Goal: Task Accomplishment & Management: Use online tool/utility

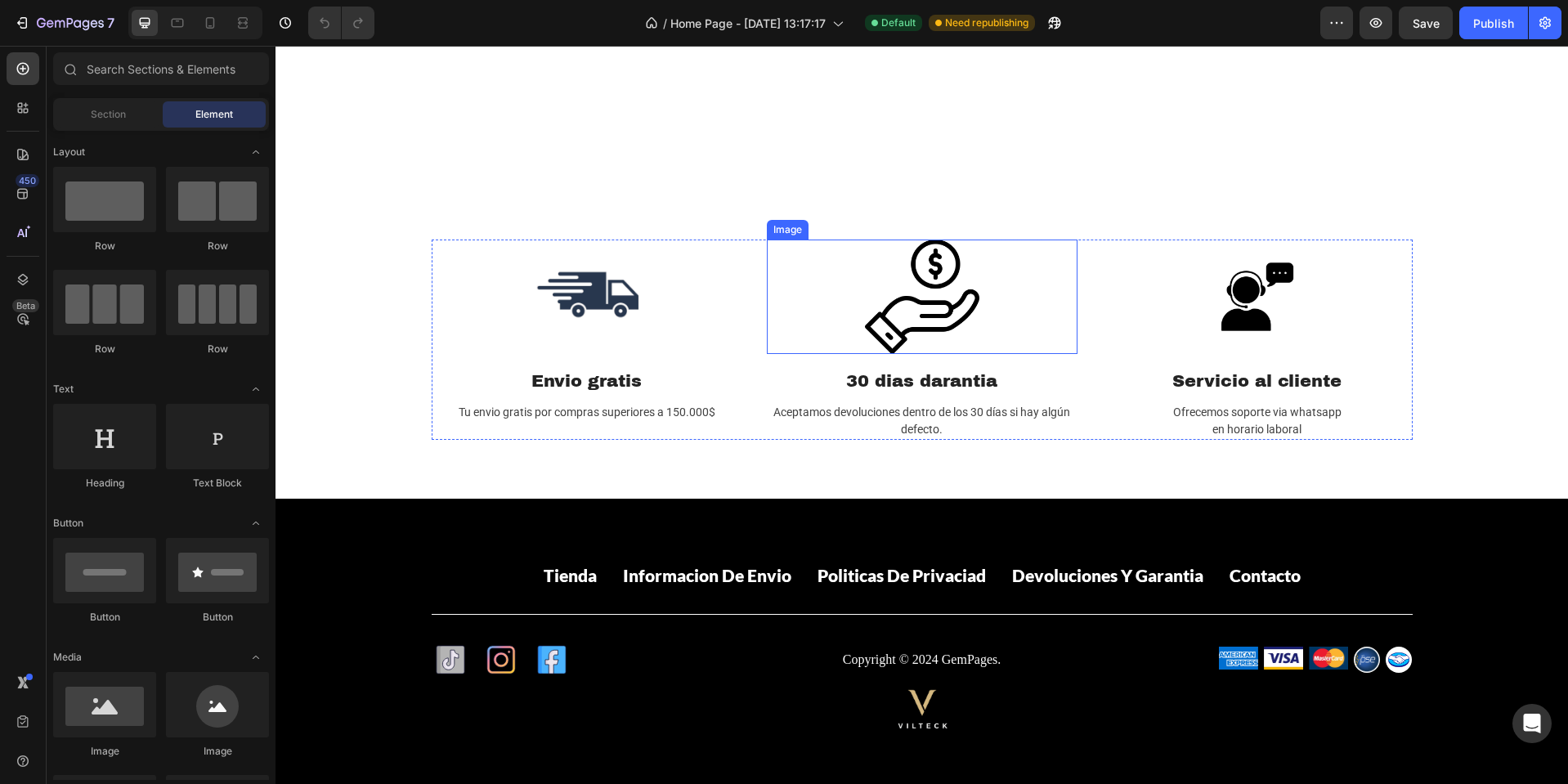
scroll to position [2219, 0]
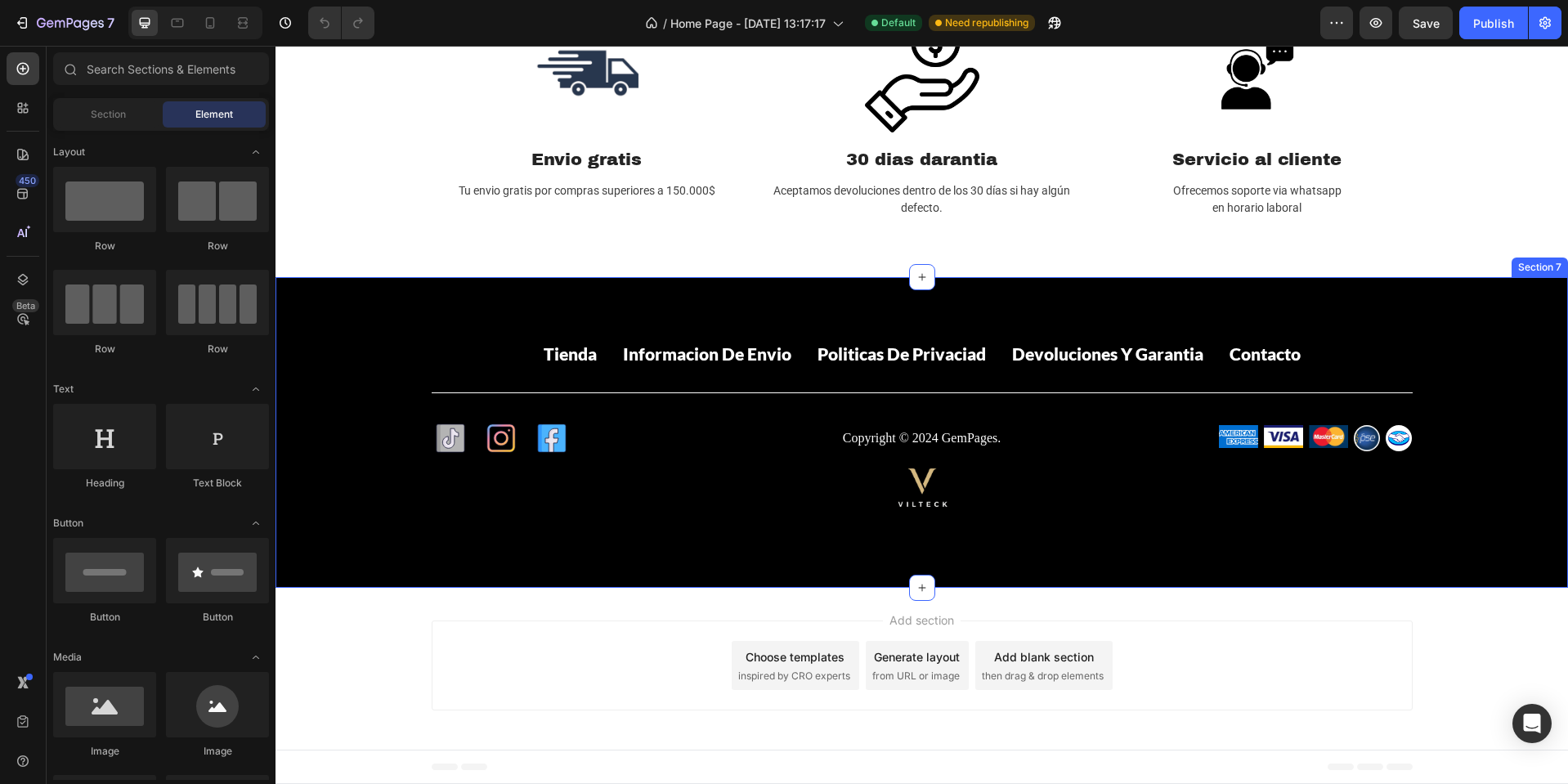
click at [850, 304] on div "Tienda Button Informacion de envio Button Politicas de privaciad Button Devoluc…" at bounding box center [921, 432] width 1292 height 311
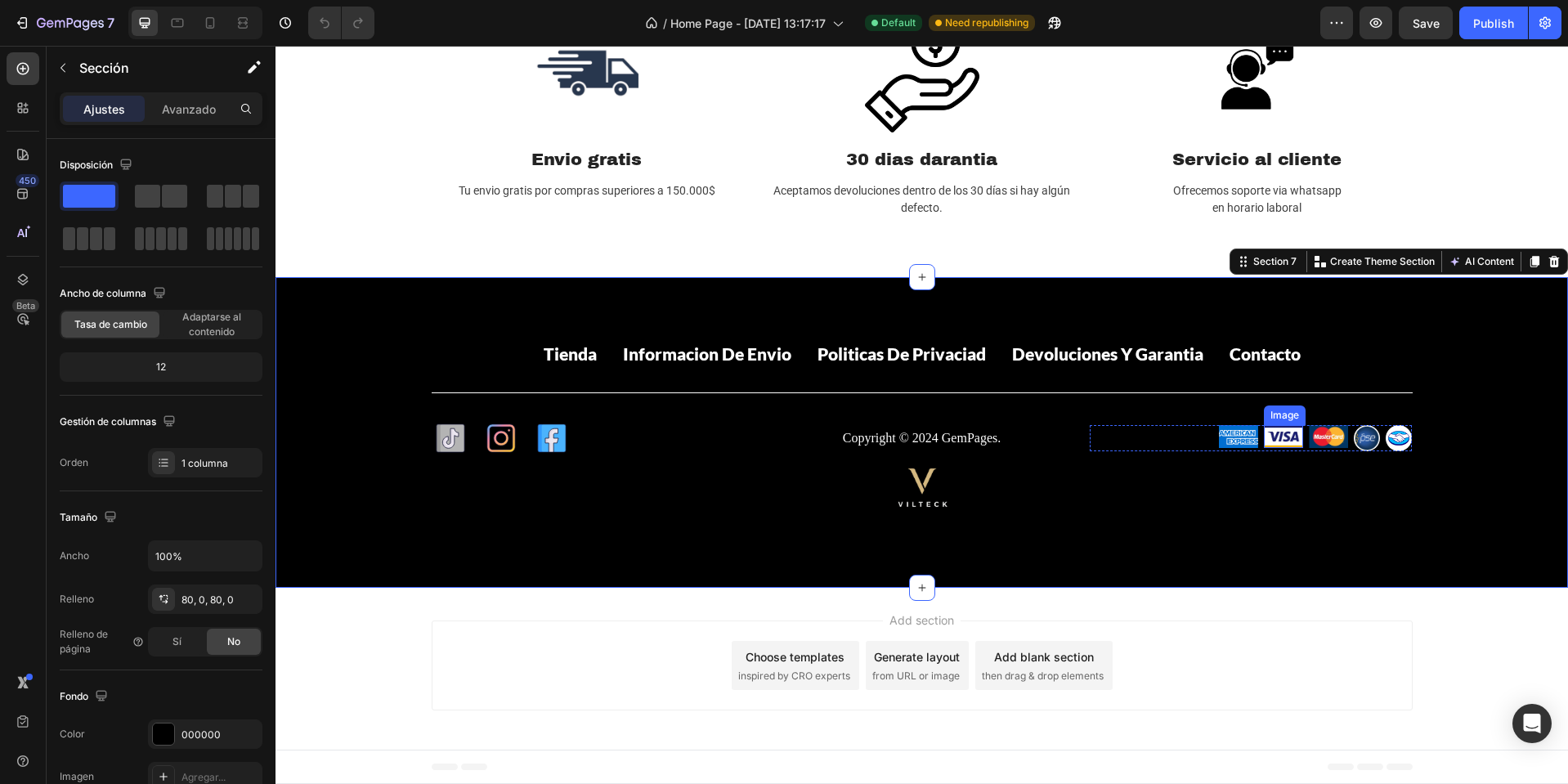
click at [1274, 444] on img at bounding box center [1283, 436] width 39 height 23
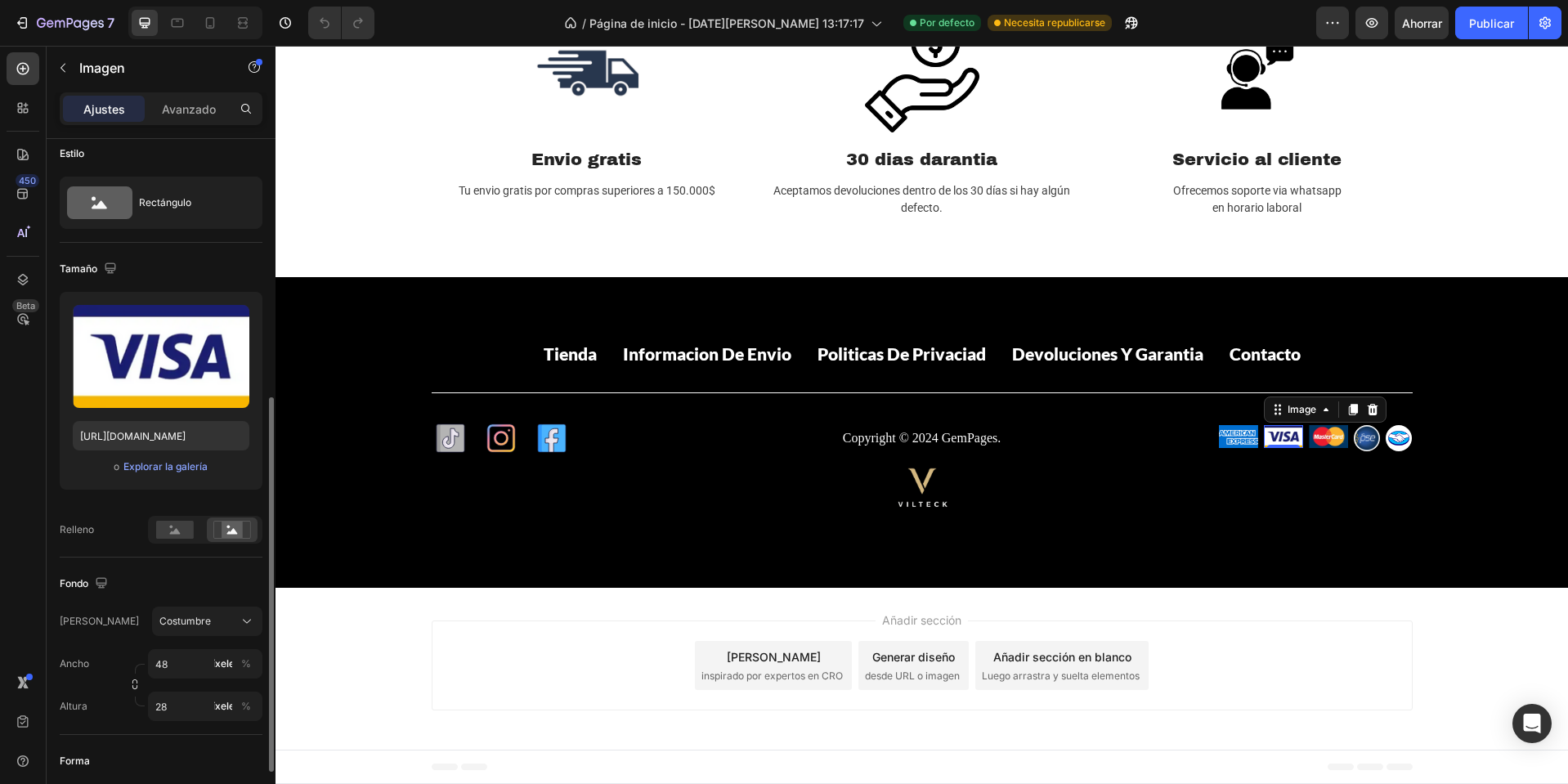
scroll to position [0, 0]
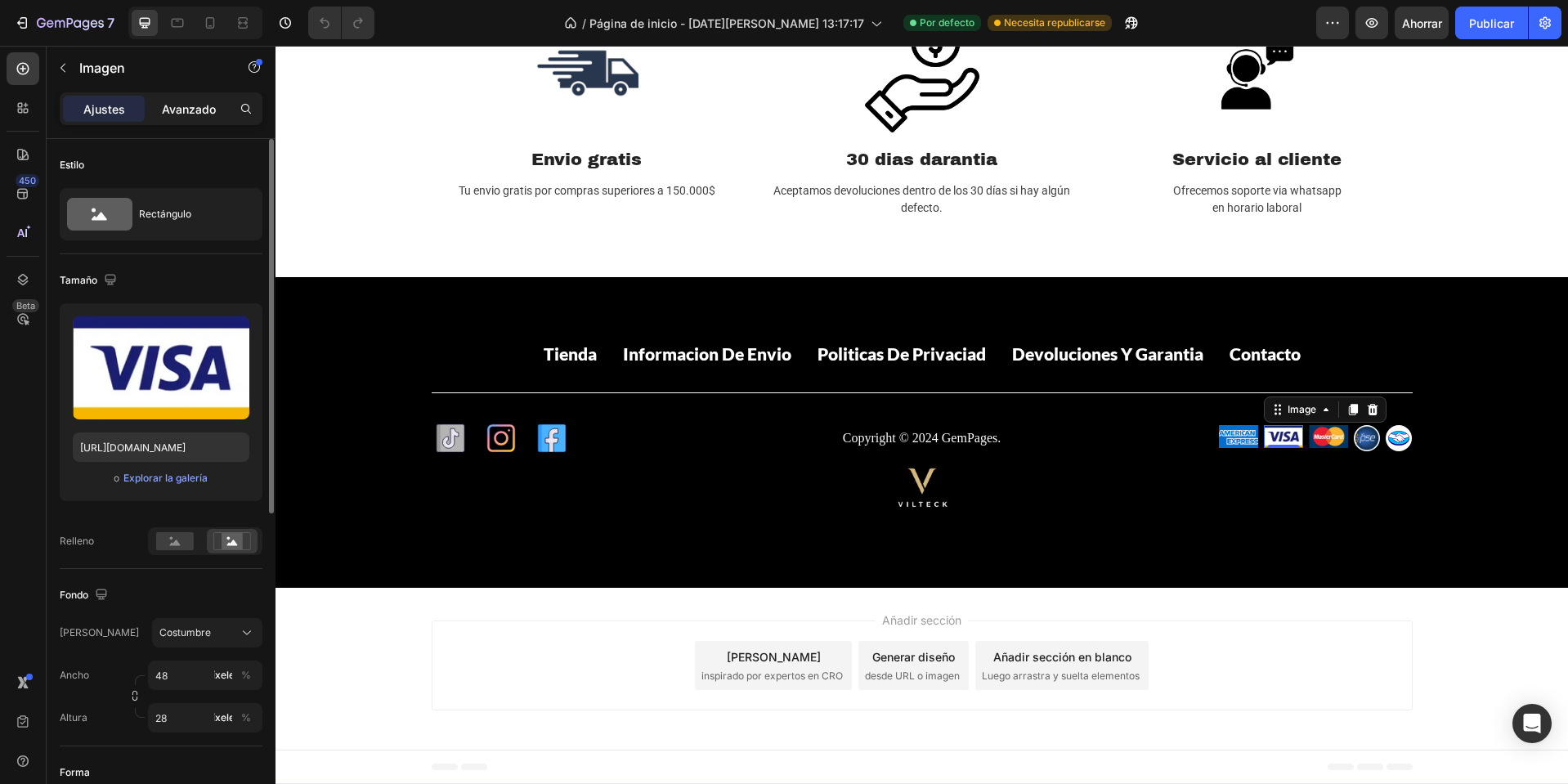
click at [181, 110] on font "Avanzado" at bounding box center [188, 110] width 54 height 14
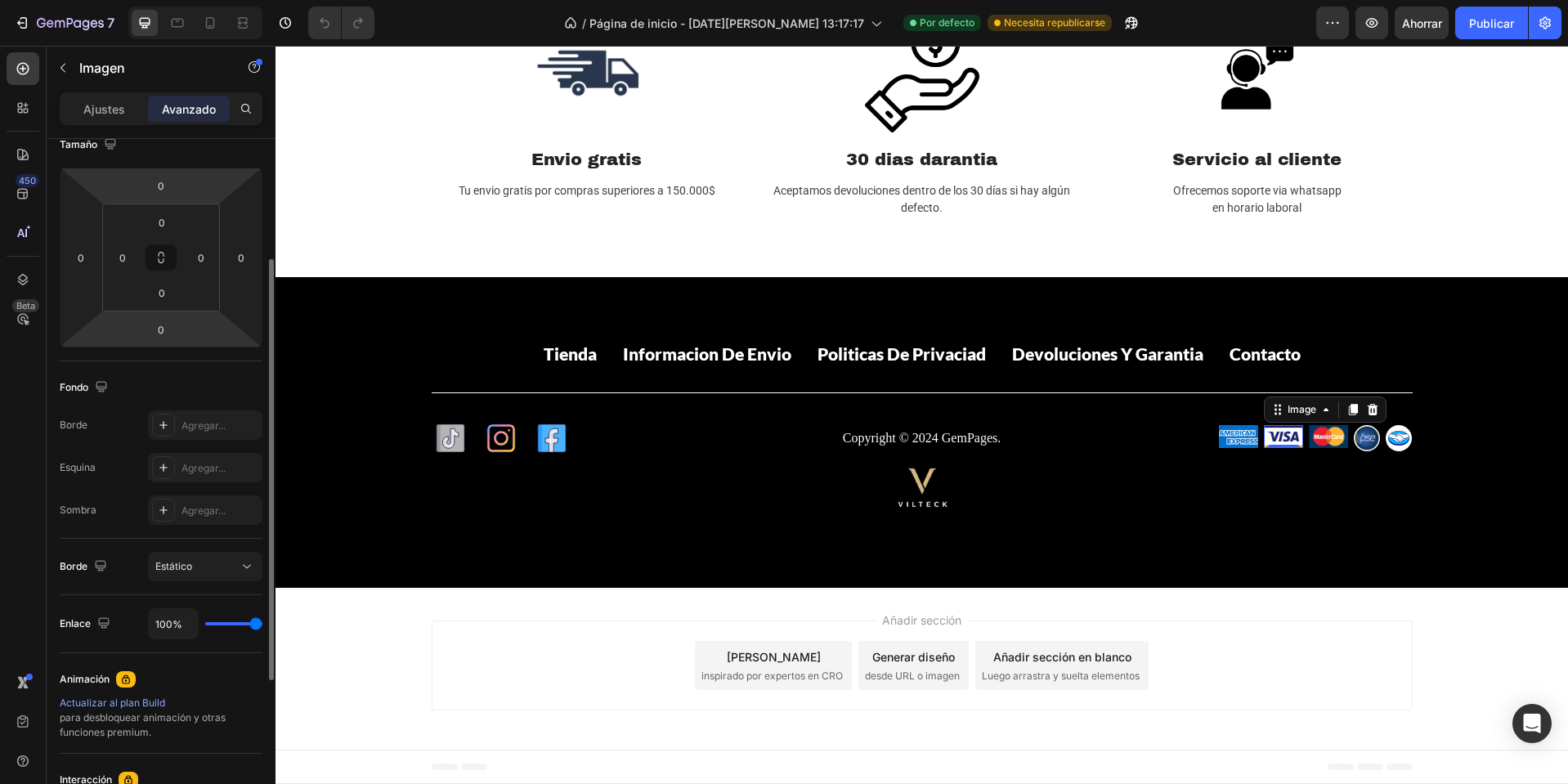
scroll to position [34, 0]
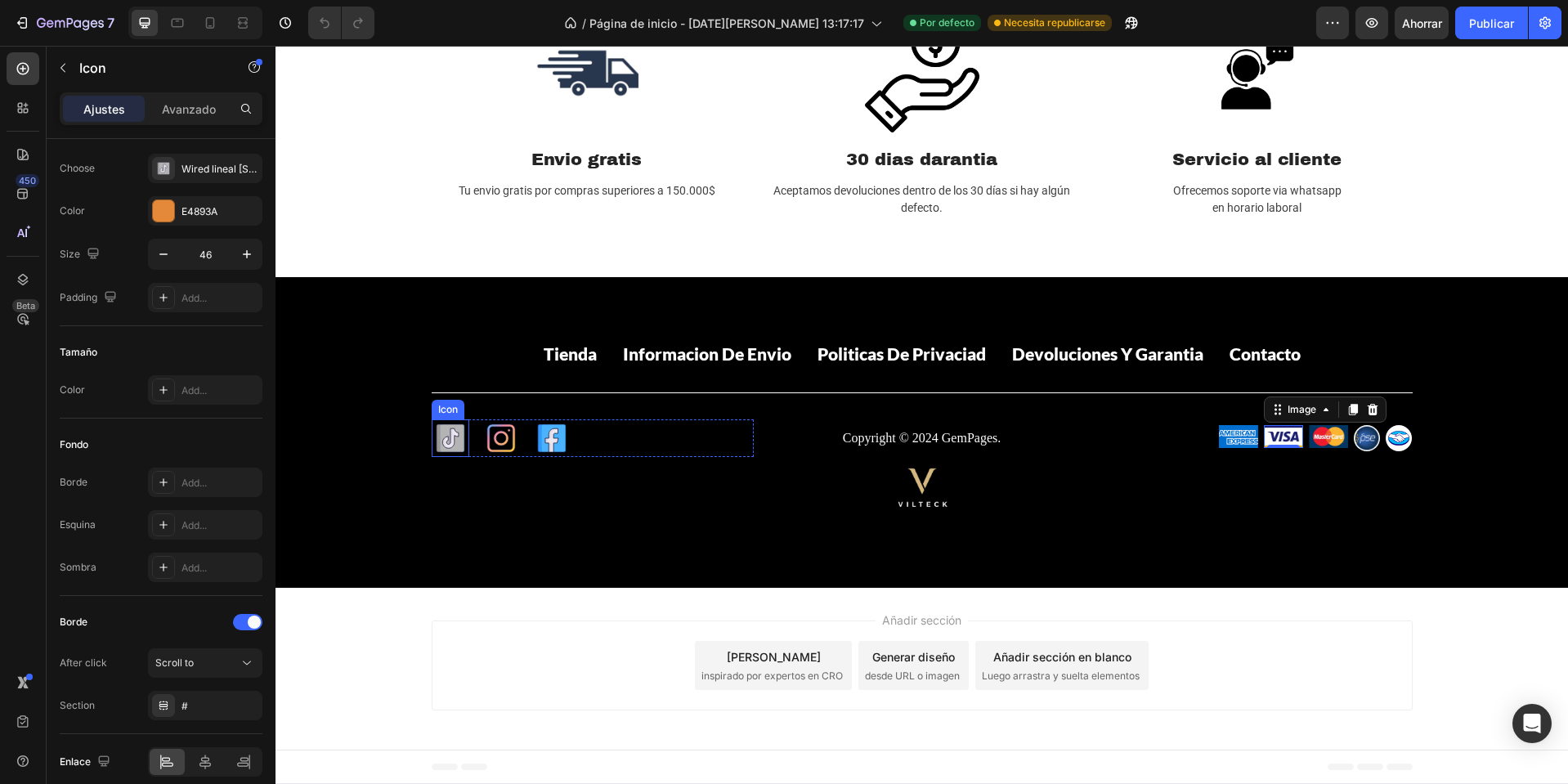
click at [444, 444] on icon at bounding box center [447, 438] width 10 height 20
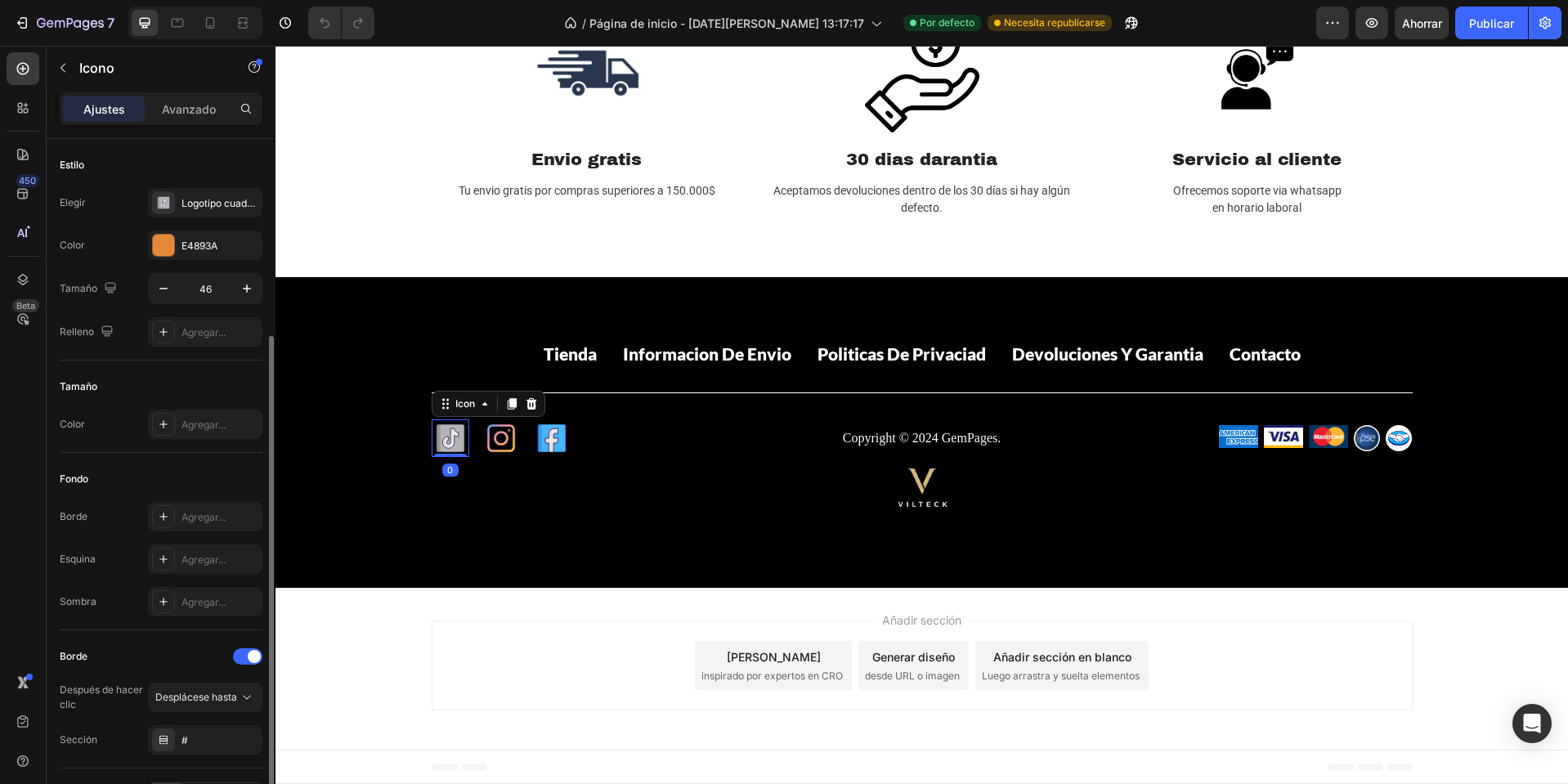
scroll to position [106, 0]
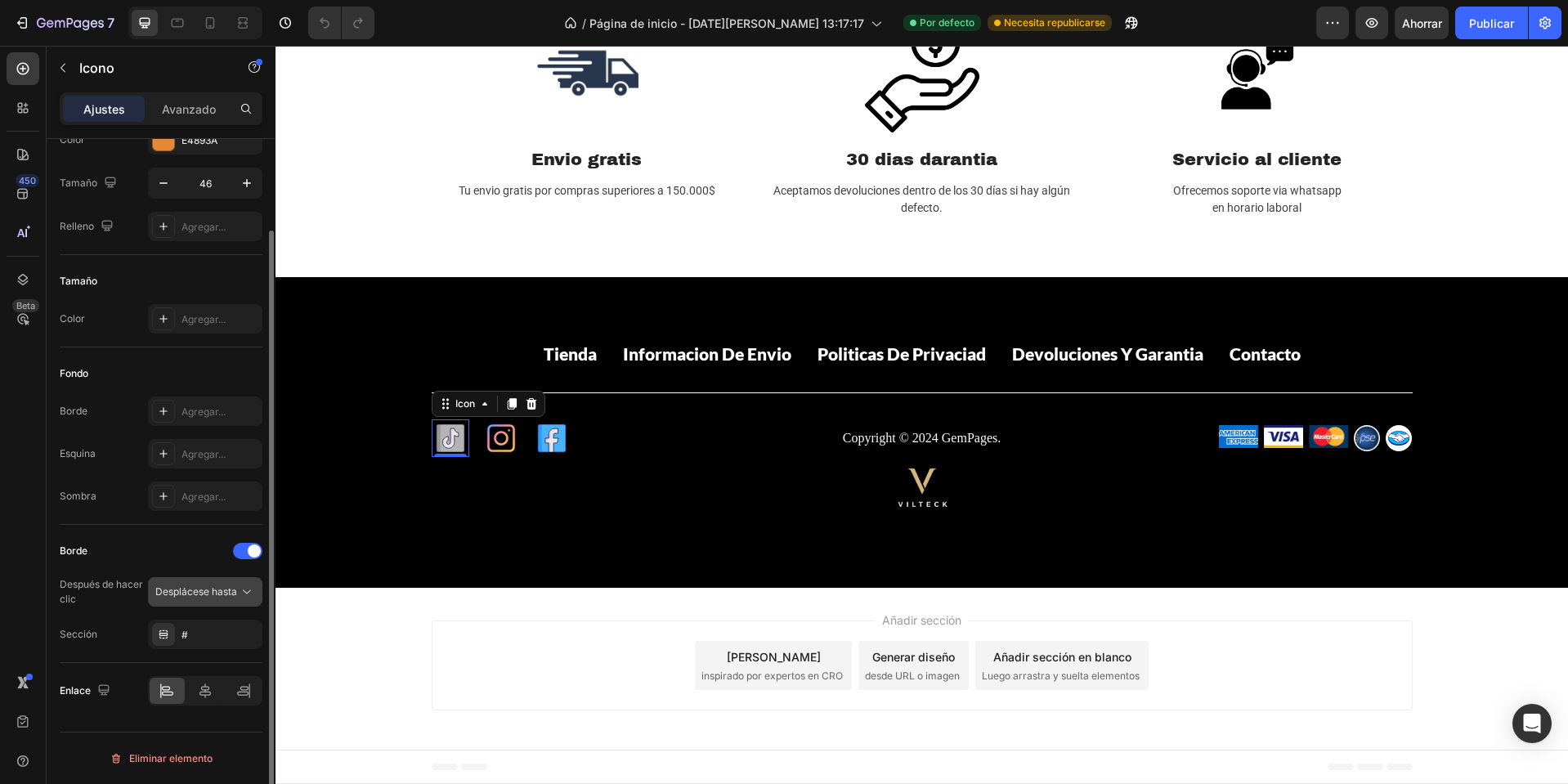
click at [196, 589] on font "Desplácese hasta" at bounding box center [196, 591] width 82 height 12
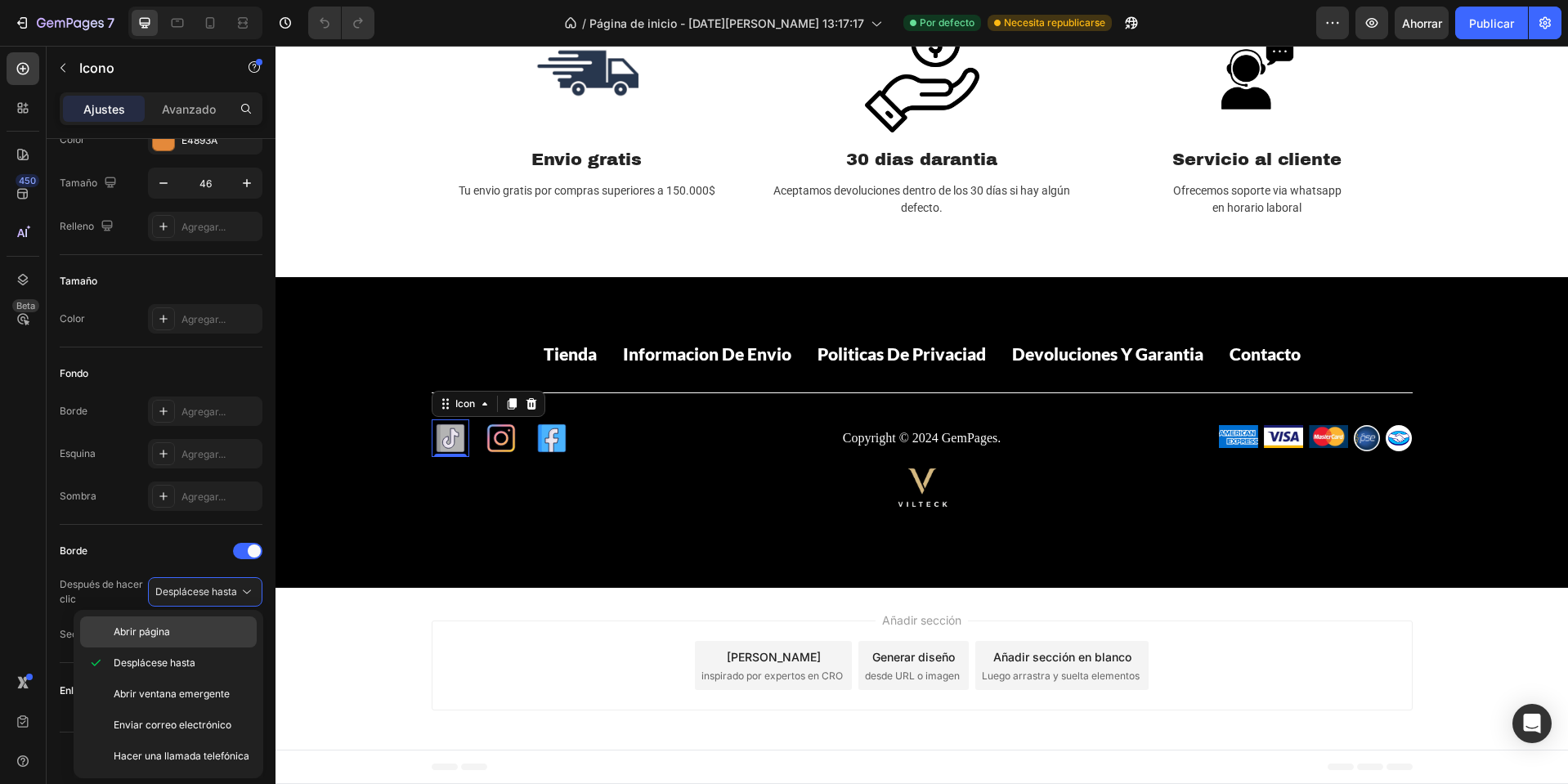
click at [187, 631] on p "Abrir página" at bounding box center [181, 632] width 135 height 15
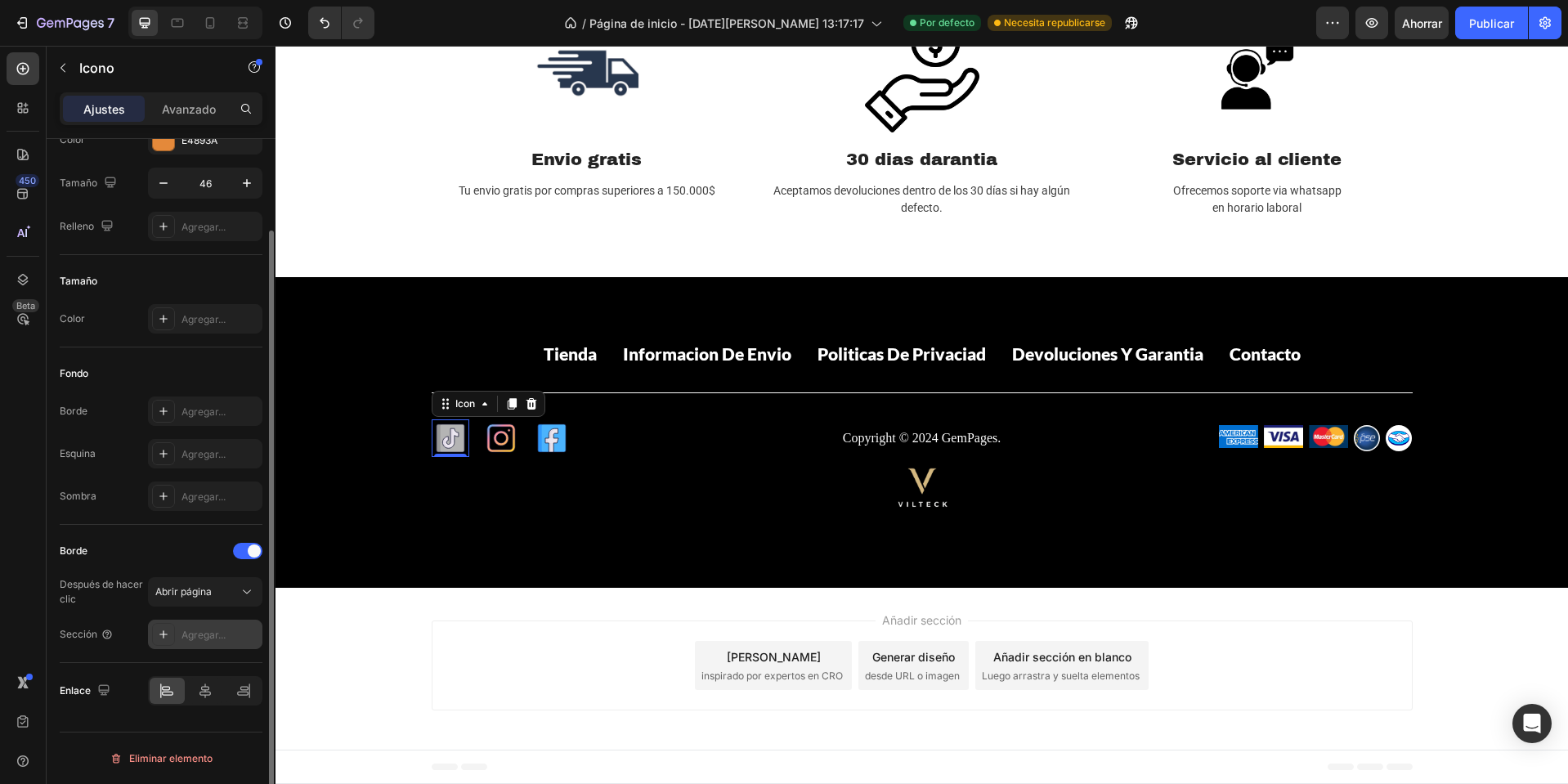
click at [207, 639] on font "Agregar..." at bounding box center [203, 635] width 44 height 12
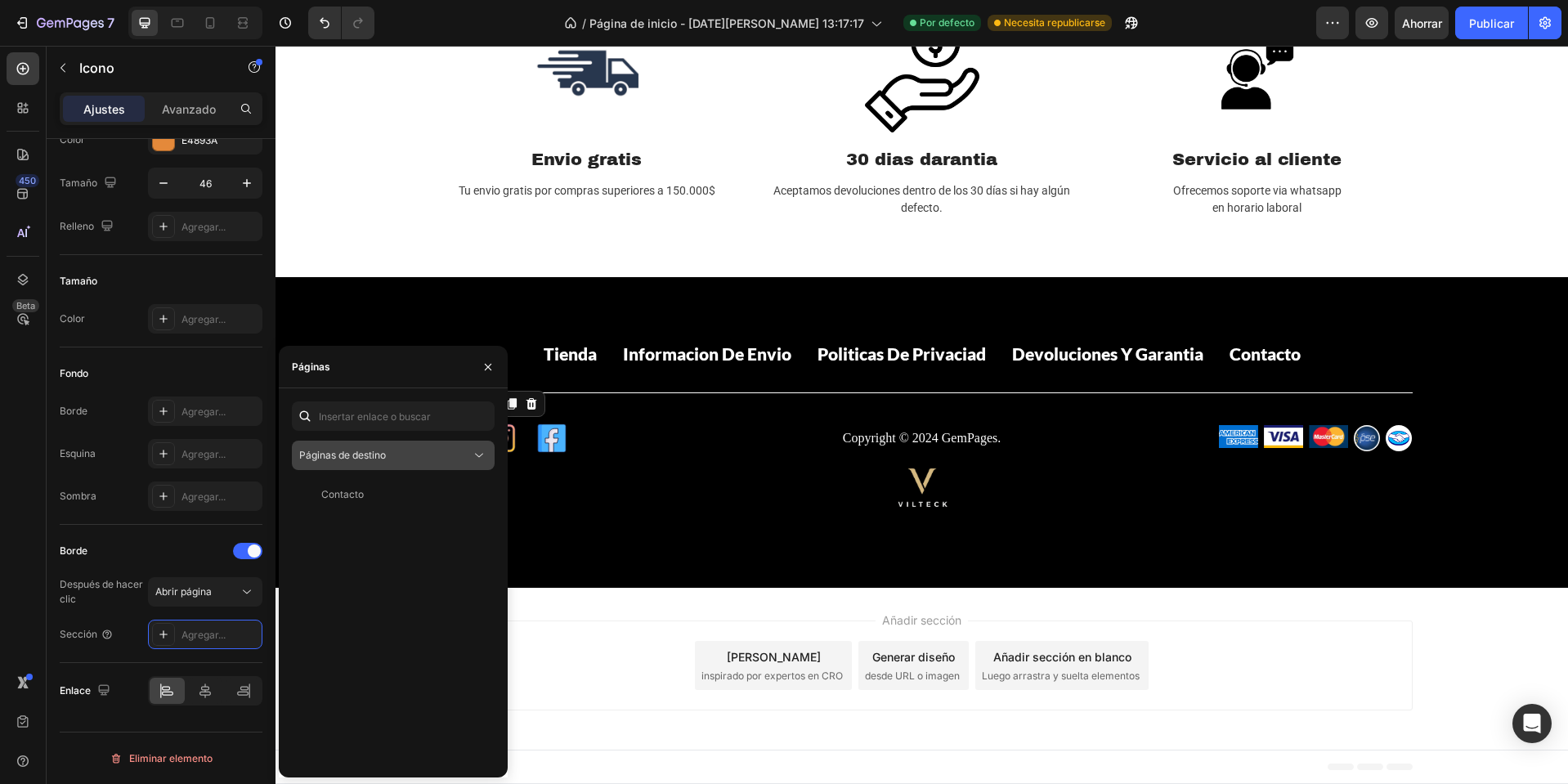
click at [414, 462] on div "Páginas de destino" at bounding box center [385, 455] width 171 height 15
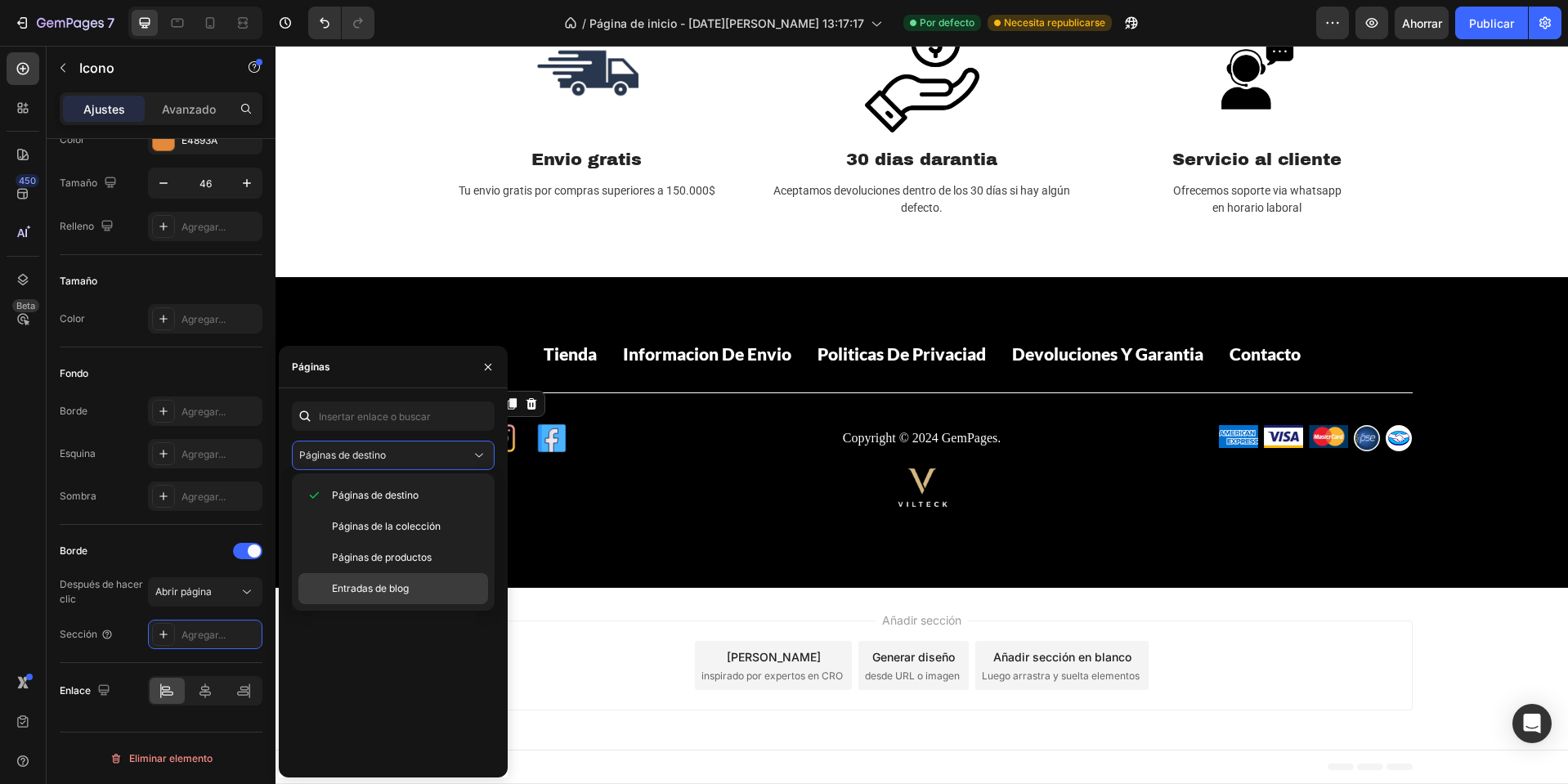
click at [403, 585] on font "Entradas de blog" at bounding box center [370, 588] width 77 height 12
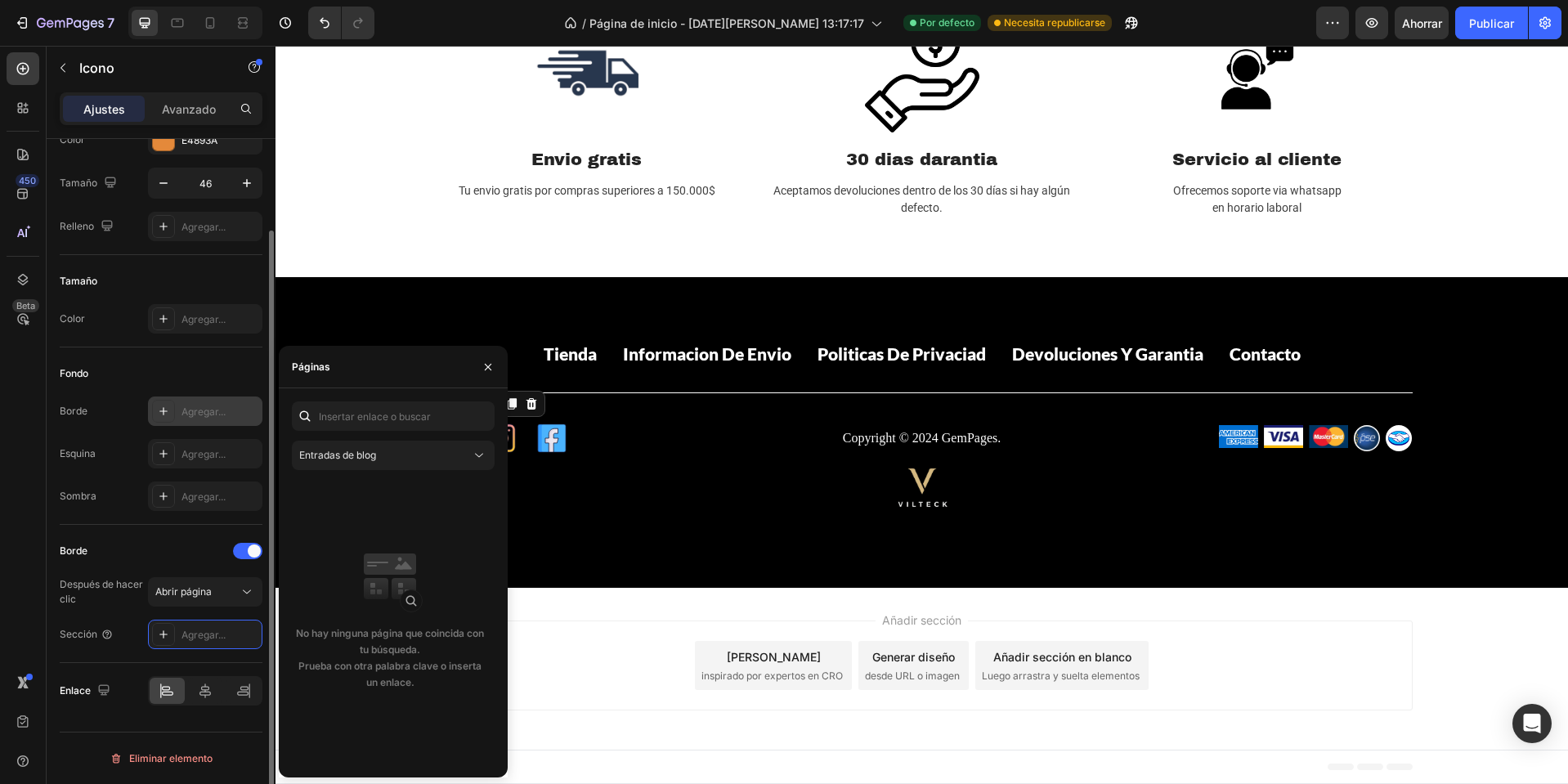
scroll to position [0, 0]
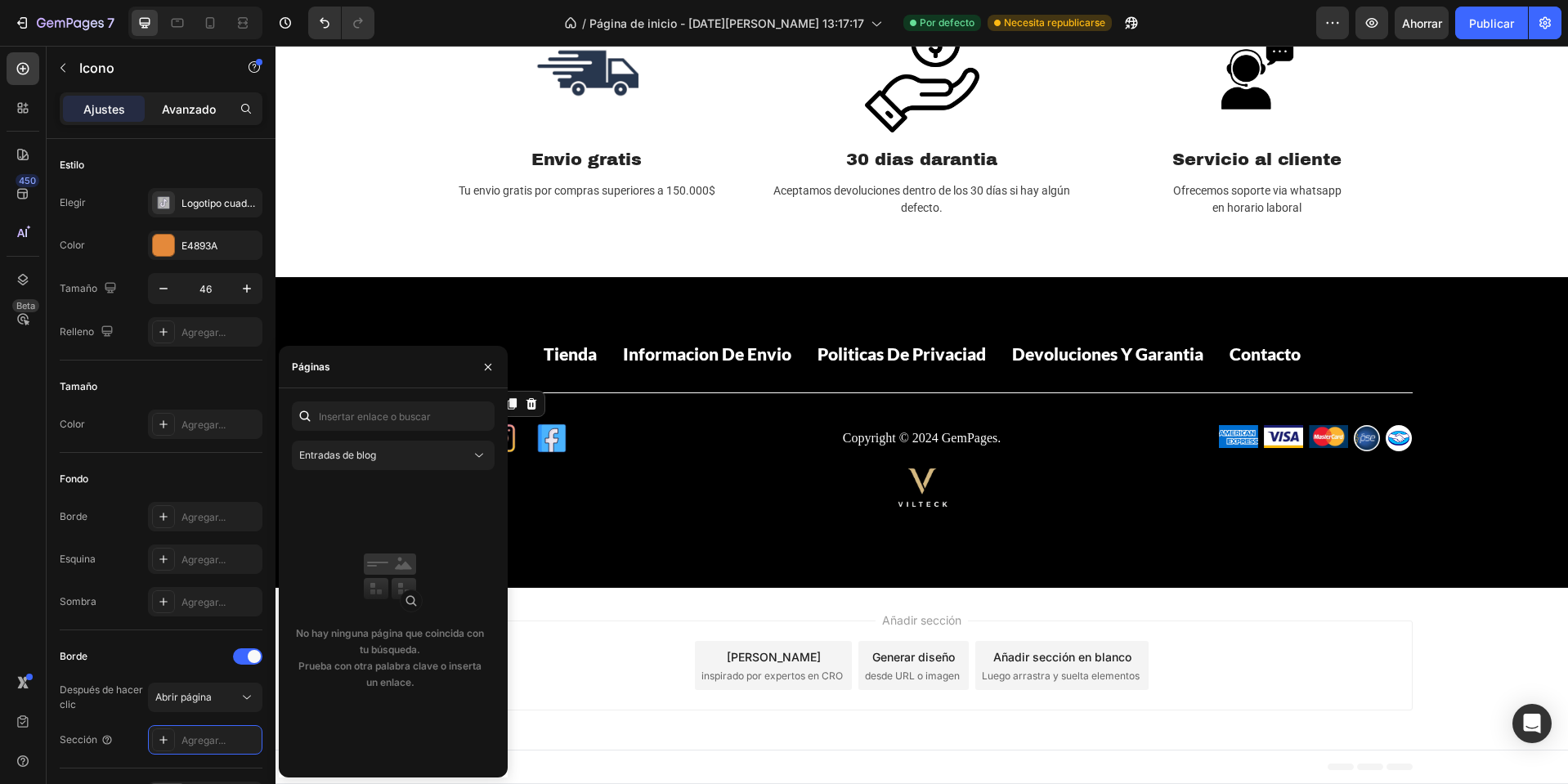
click at [201, 105] on font "Avanzado" at bounding box center [188, 110] width 54 height 14
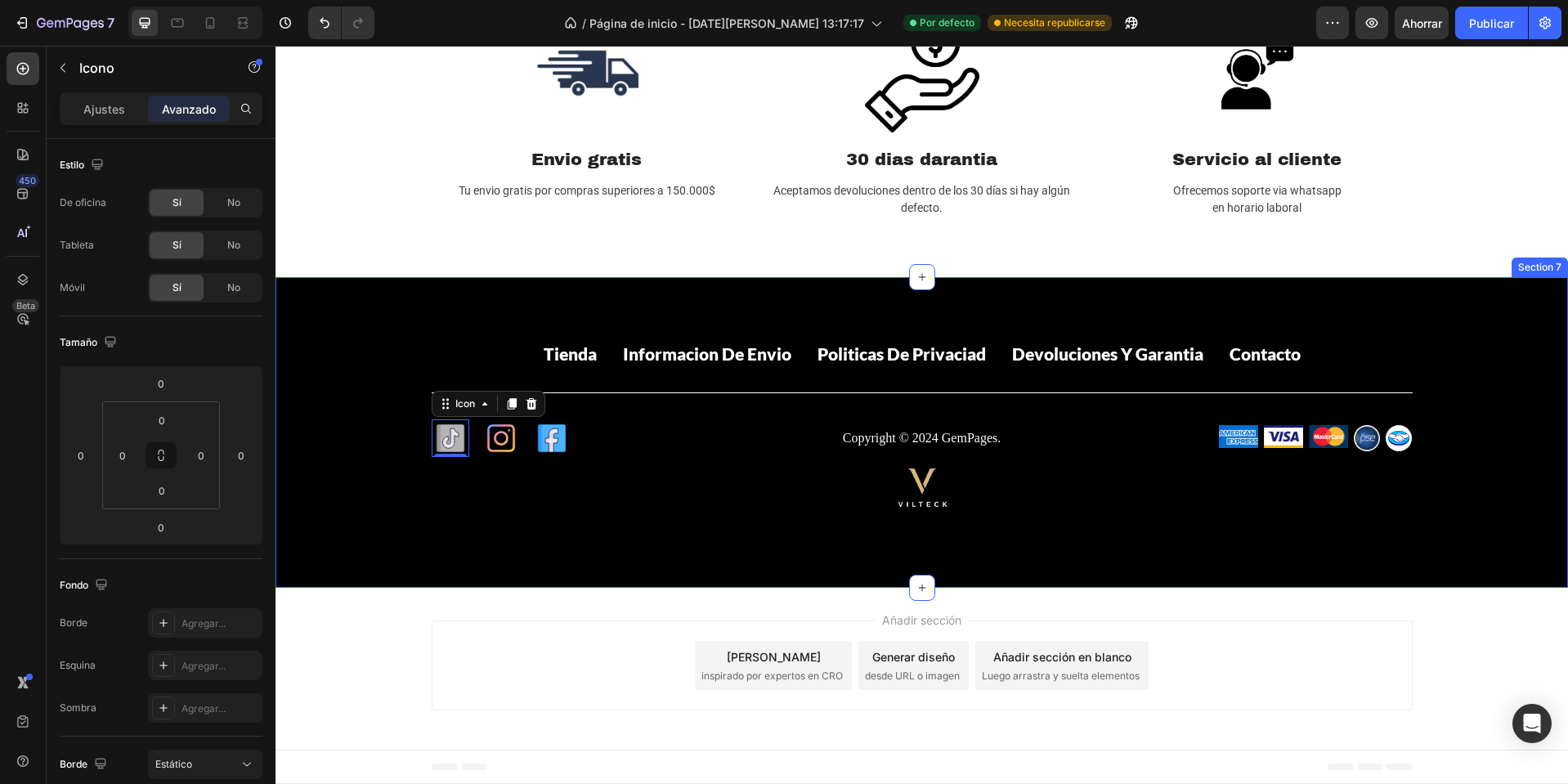
click at [1145, 312] on div "Tienda Button Informacion de envio Button Politicas de privaciad Button Devoluc…" at bounding box center [921, 432] width 1292 height 311
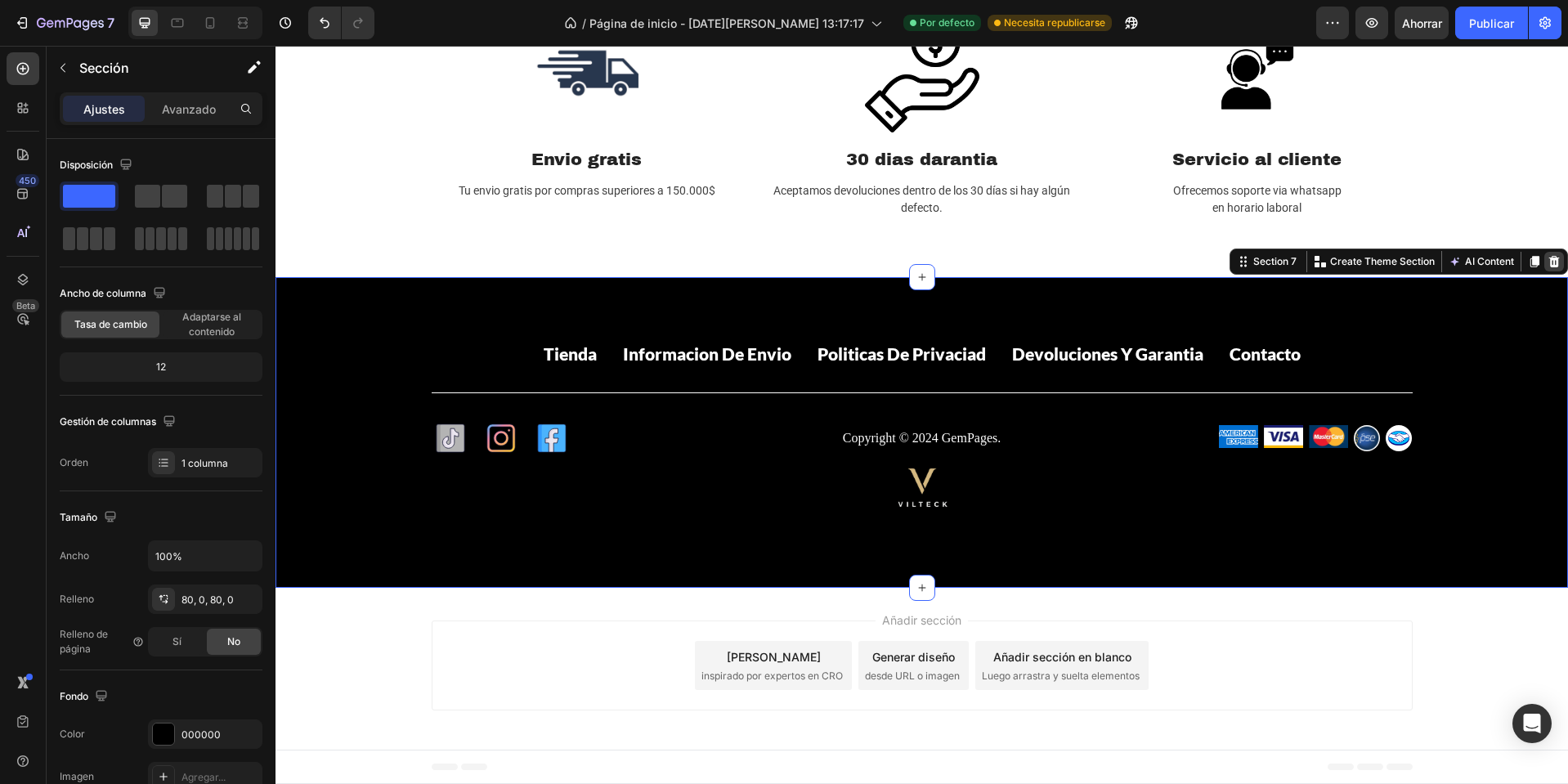
click at [1550, 261] on div at bounding box center [1554, 262] width 20 height 20
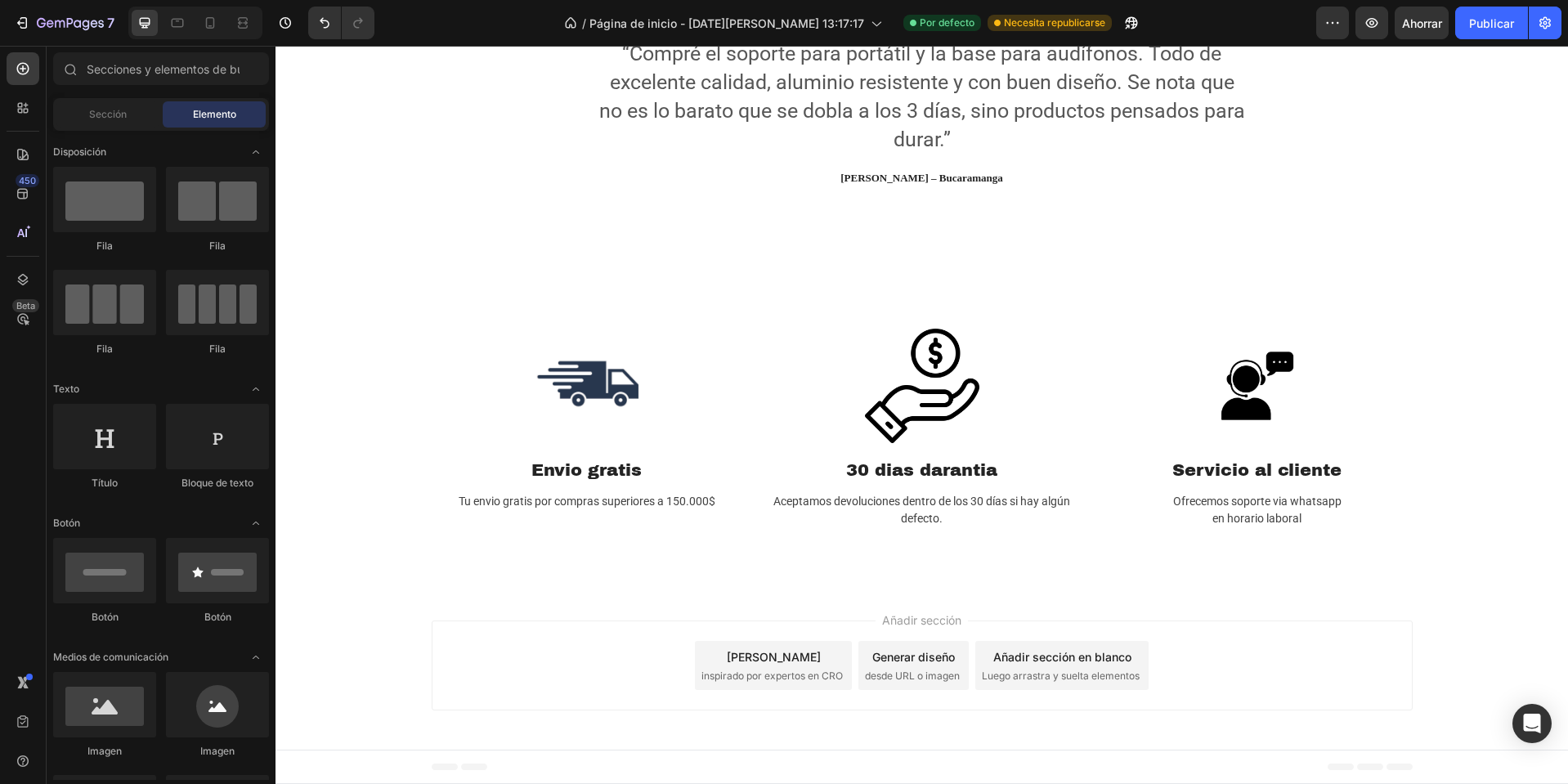
scroll to position [1908, 0]
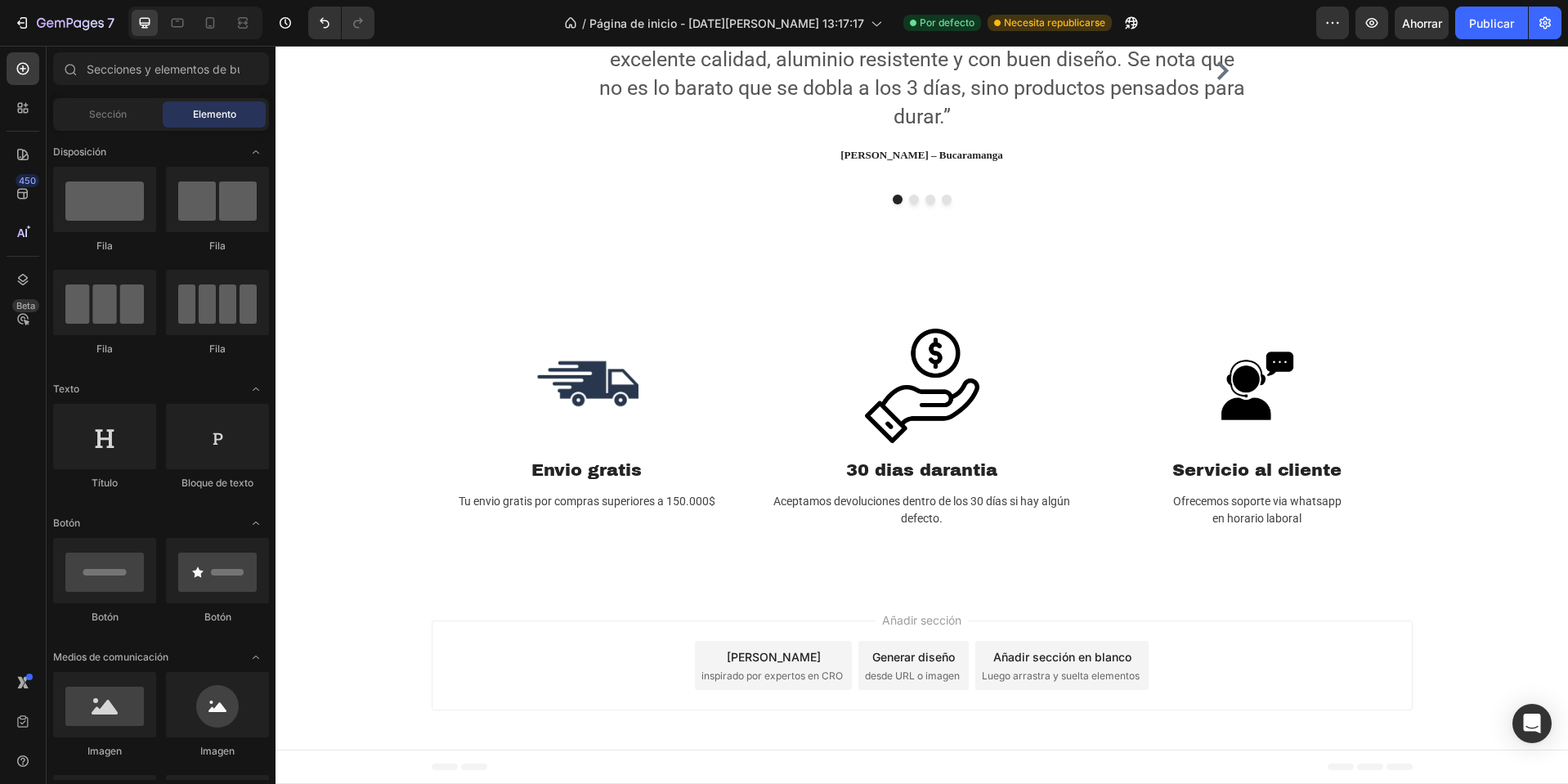
click at [511, 771] on div "Pie de página" at bounding box center [921, 766] width 981 height 33
click at [358, 772] on font "Pie de página" at bounding box center [340, 766] width 66 height 11
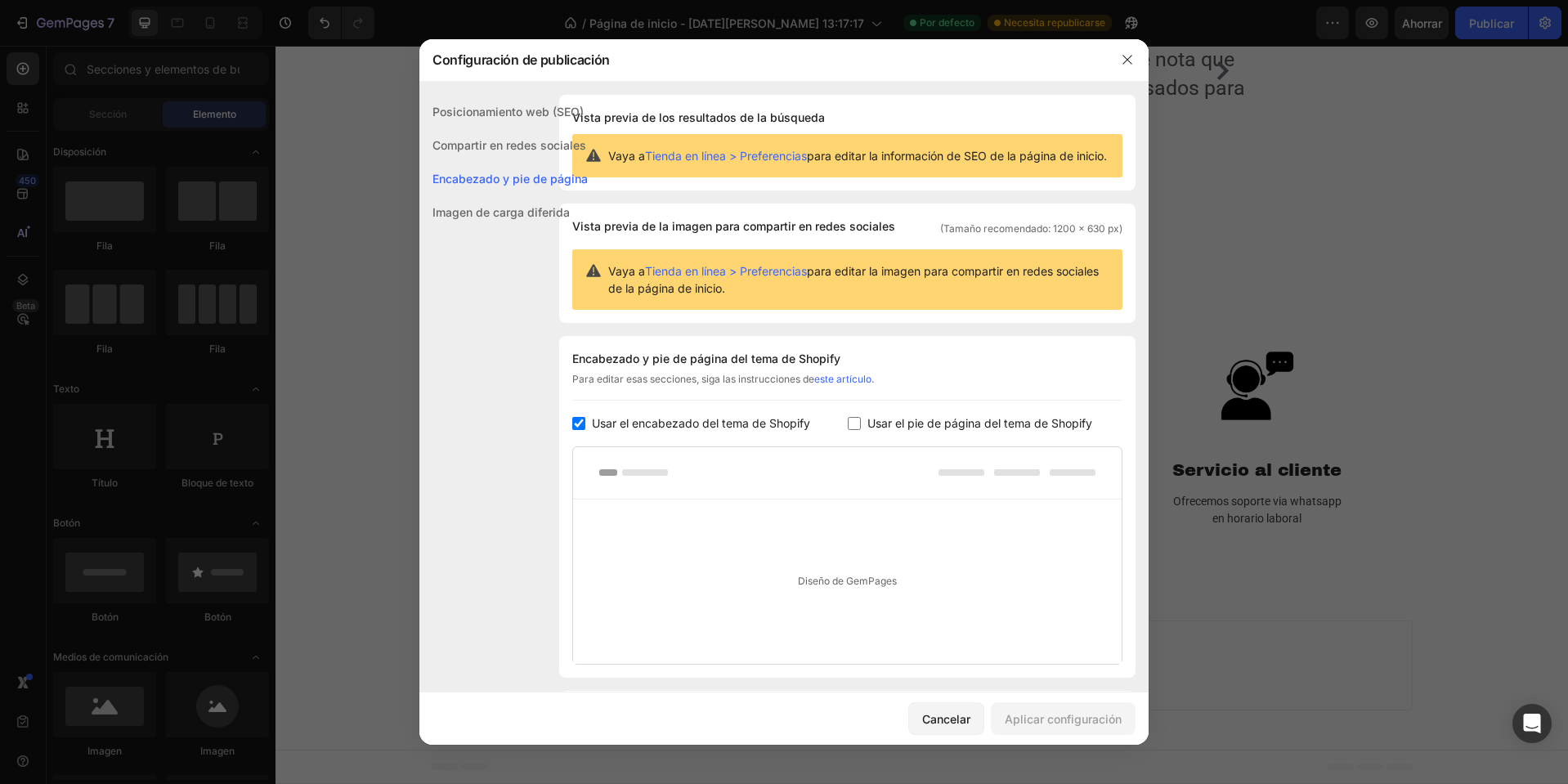
scroll to position [89, 0]
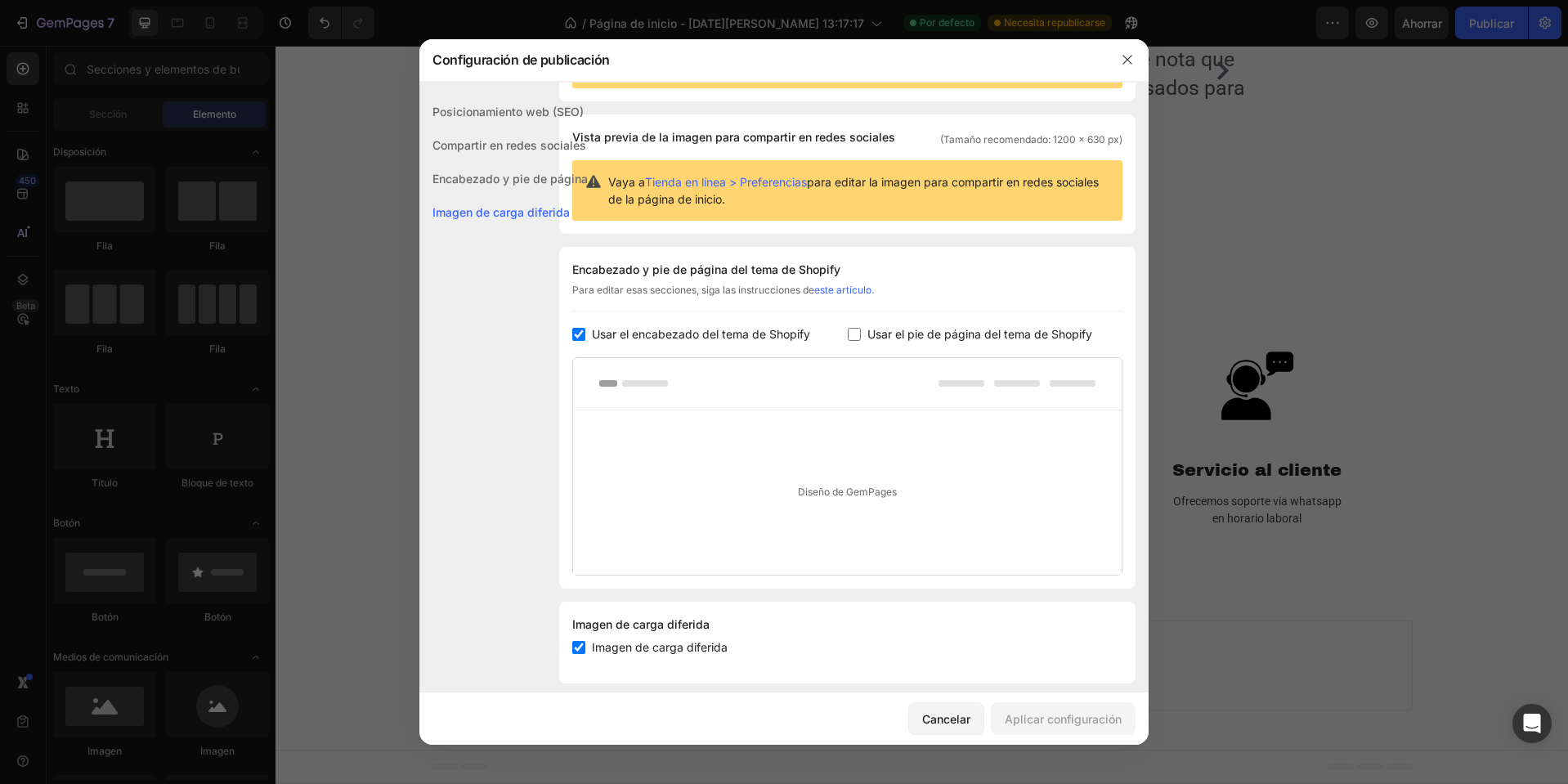
click at [906, 369] on div "Encabezado y pie de página del tema de Shopify Para editar esas secciones, siga…" at bounding box center [847, 417] width 576 height 342
click at [909, 340] on div "Encabezado y pie de página del tema de Shopify Para editar esas secciones, siga…" at bounding box center [847, 417] width 576 height 342
click at [848, 341] on input "checkbox" at bounding box center [854, 334] width 13 height 13
checkbox input "true"
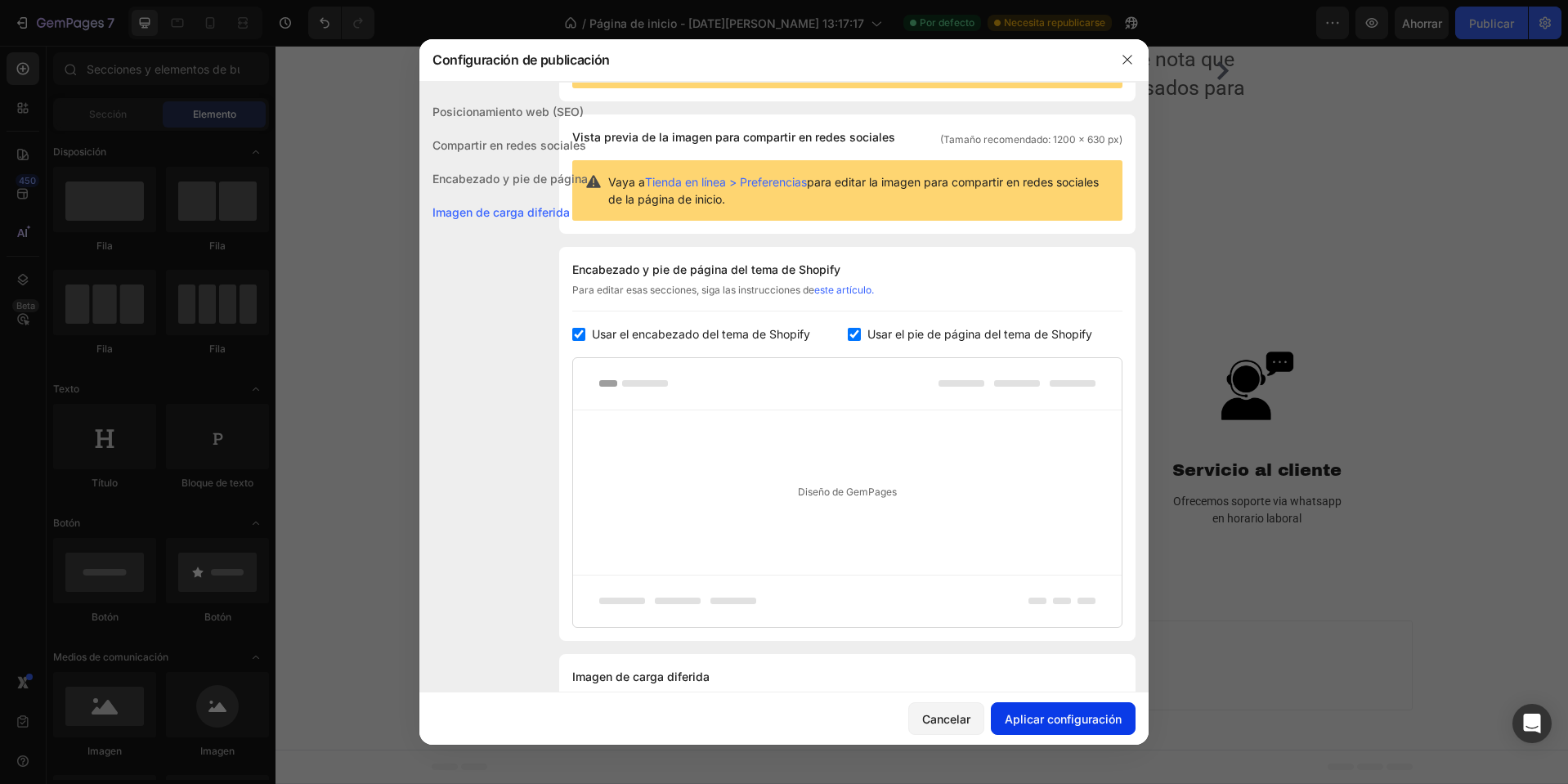
click at [1045, 714] on font "Aplicar configuración" at bounding box center [1062, 719] width 117 height 14
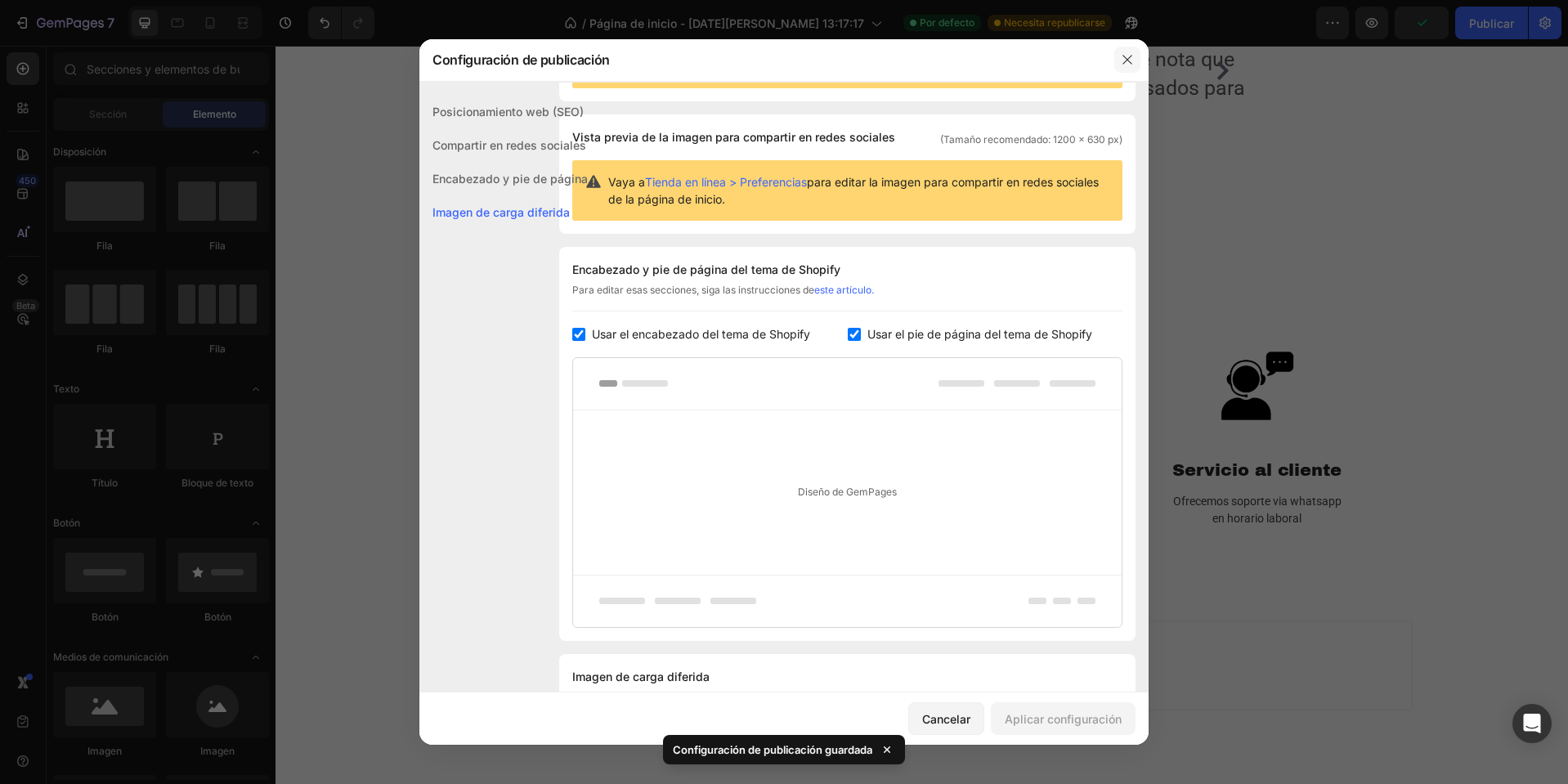
click at [1125, 57] on icon "button" at bounding box center [1127, 59] width 13 height 13
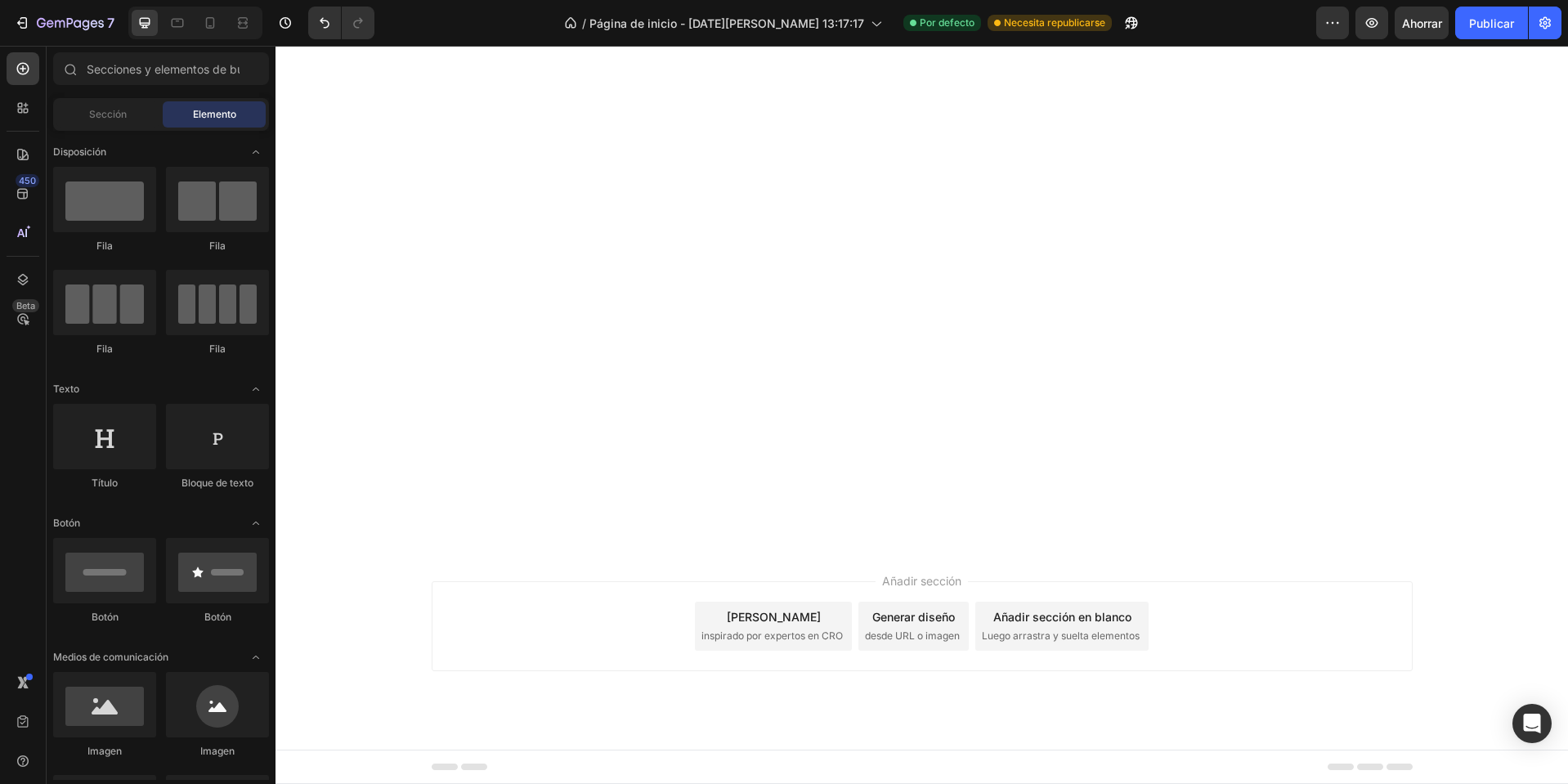
scroll to position [436, 0]
